Goal: Information Seeking & Learning: Learn about a topic

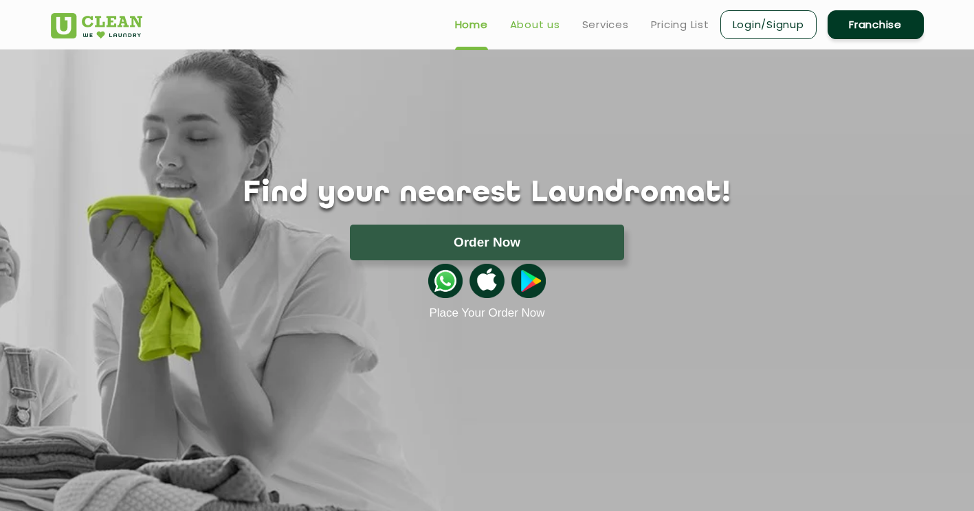
click at [540, 24] on link "About us" at bounding box center [535, 24] width 50 height 16
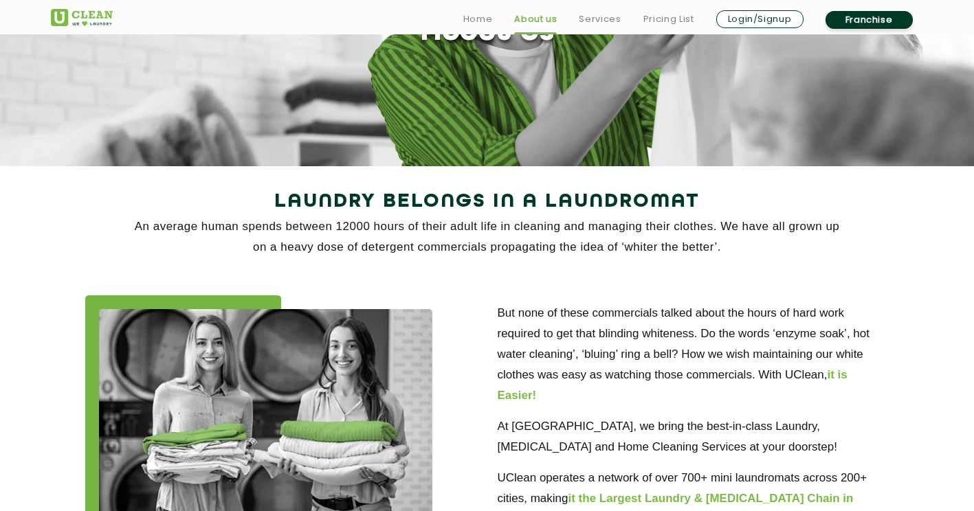
scroll to position [153, 0]
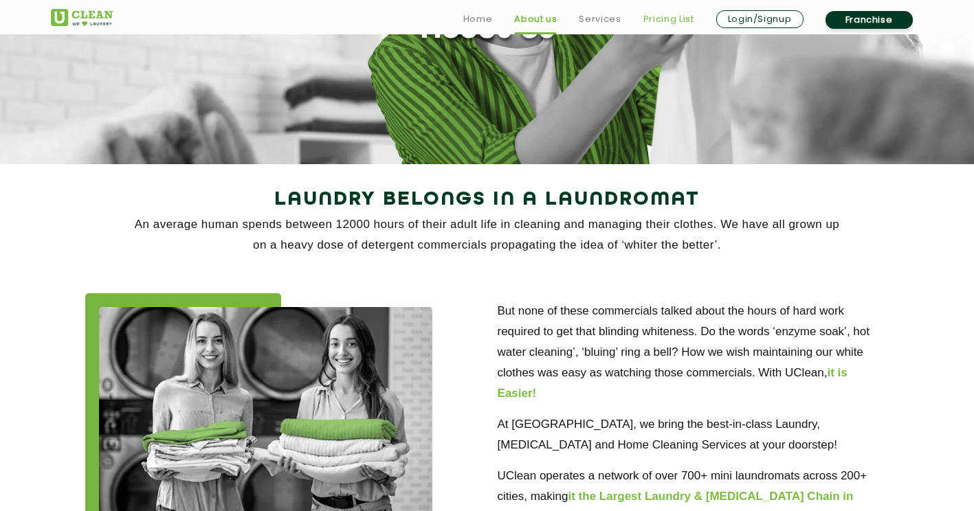
click at [663, 19] on link "Pricing List" at bounding box center [668, 19] width 51 height 16
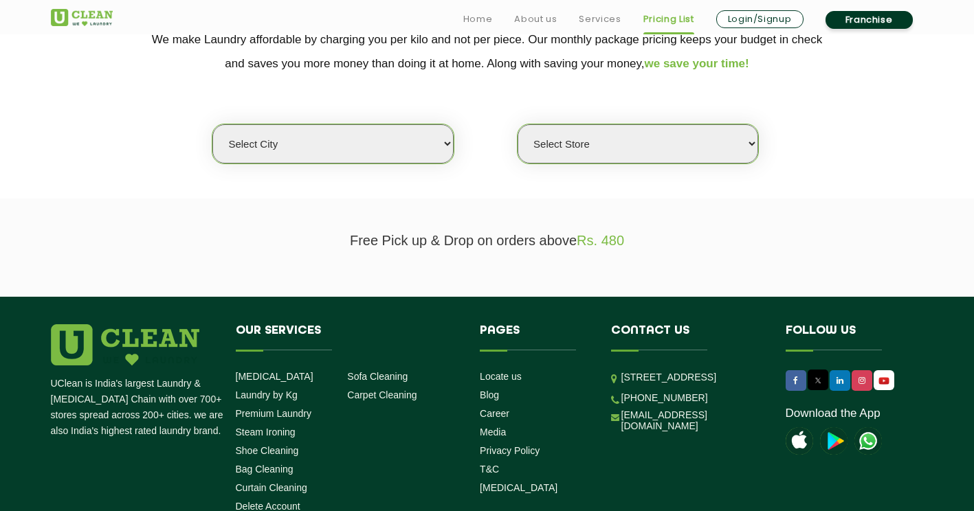
scroll to position [309, 0]
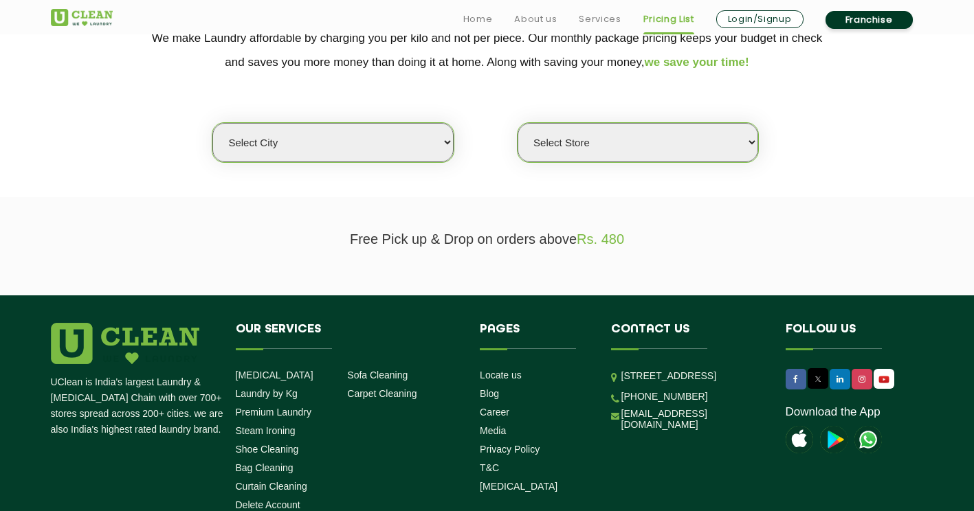
click at [426, 141] on select "Select city [GEOGRAPHIC_DATA] [GEOGRAPHIC_DATA] [GEOGRAPHIC_DATA] [GEOGRAPHIC_D…" at bounding box center [332, 142] width 241 height 39
select select "3"
click at [212, 123] on select "Select city [GEOGRAPHIC_DATA] [GEOGRAPHIC_DATA] [GEOGRAPHIC_DATA] [GEOGRAPHIC_D…" at bounding box center [332, 142] width 241 height 39
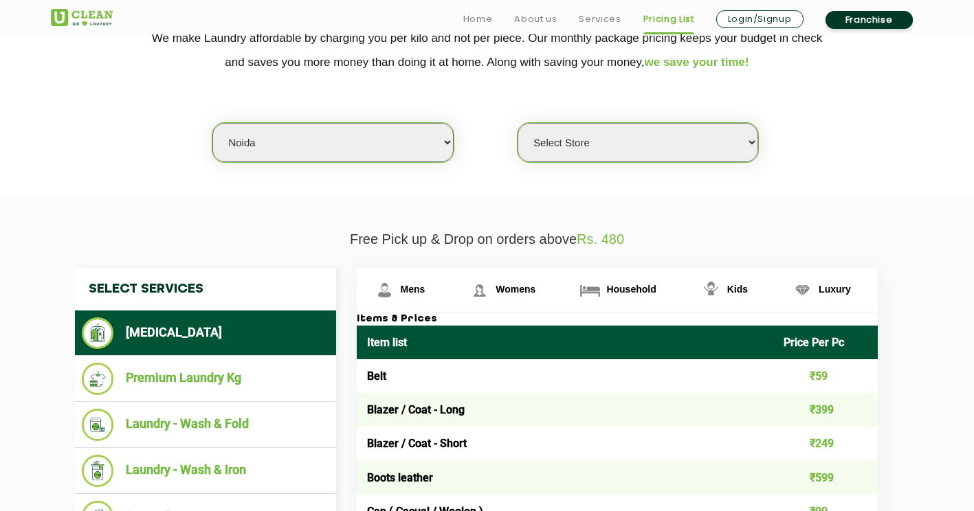
click at [566, 131] on select "Select Store [GEOGRAPHIC_DATA] [GEOGRAPHIC_DATA] [GEOGRAPHIC_DATA] [GEOGRAPHIC_…" at bounding box center [638, 142] width 241 height 39
select select "313"
click at [518, 123] on select "Select Store [GEOGRAPHIC_DATA] [GEOGRAPHIC_DATA] [GEOGRAPHIC_DATA] [GEOGRAPHIC_…" at bounding box center [638, 142] width 241 height 39
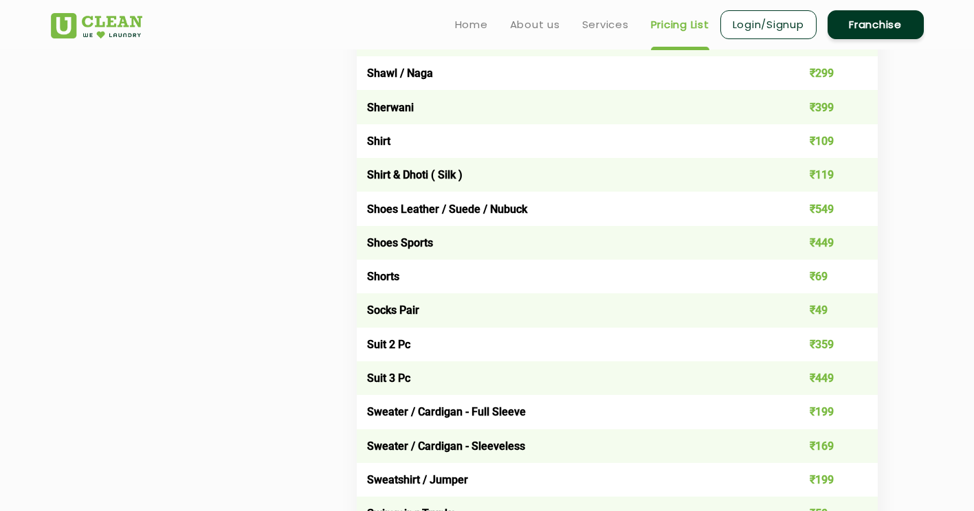
scroll to position [1967, 0]
